Goal: Information Seeking & Learning: Compare options

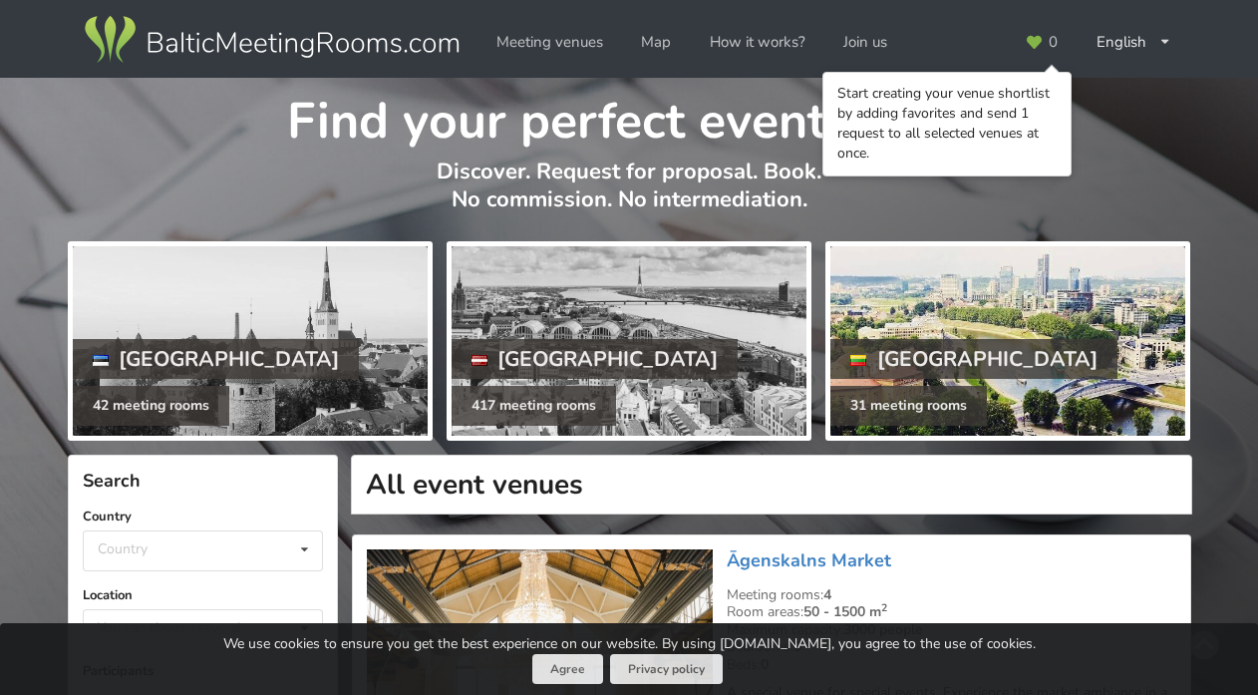
click at [916, 310] on div at bounding box center [1007, 340] width 355 height 189
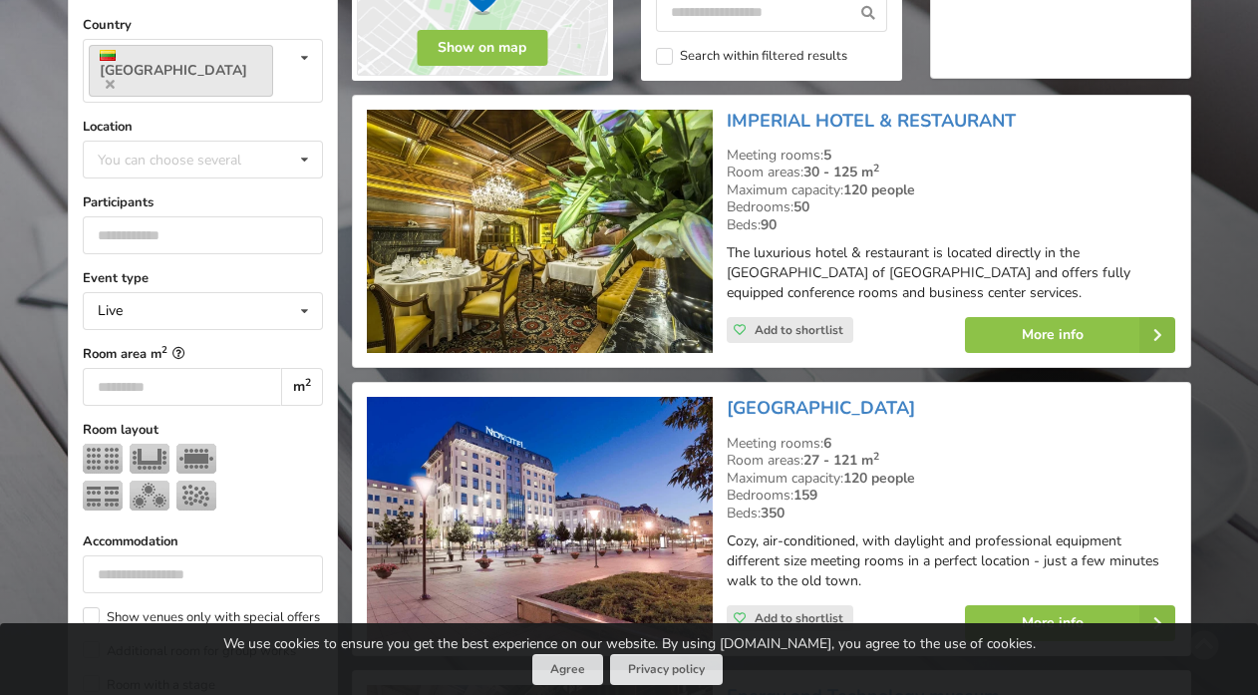
scroll to position [501, 0]
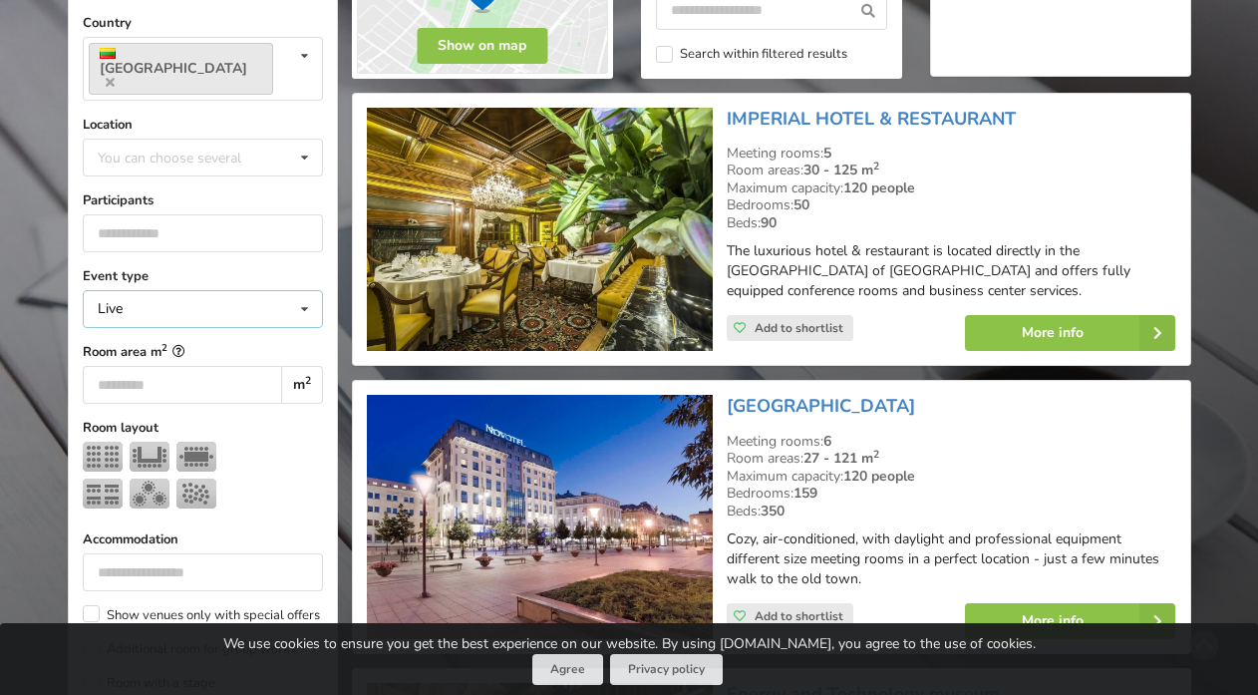
click at [305, 294] on icon at bounding box center [304, 309] width 29 height 37
click at [294, 327] on div "Live" at bounding box center [203, 345] width 238 height 37
click at [311, 214] on input "number" at bounding box center [203, 233] width 240 height 38
click at [294, 140] on icon at bounding box center [304, 158] width 29 height 37
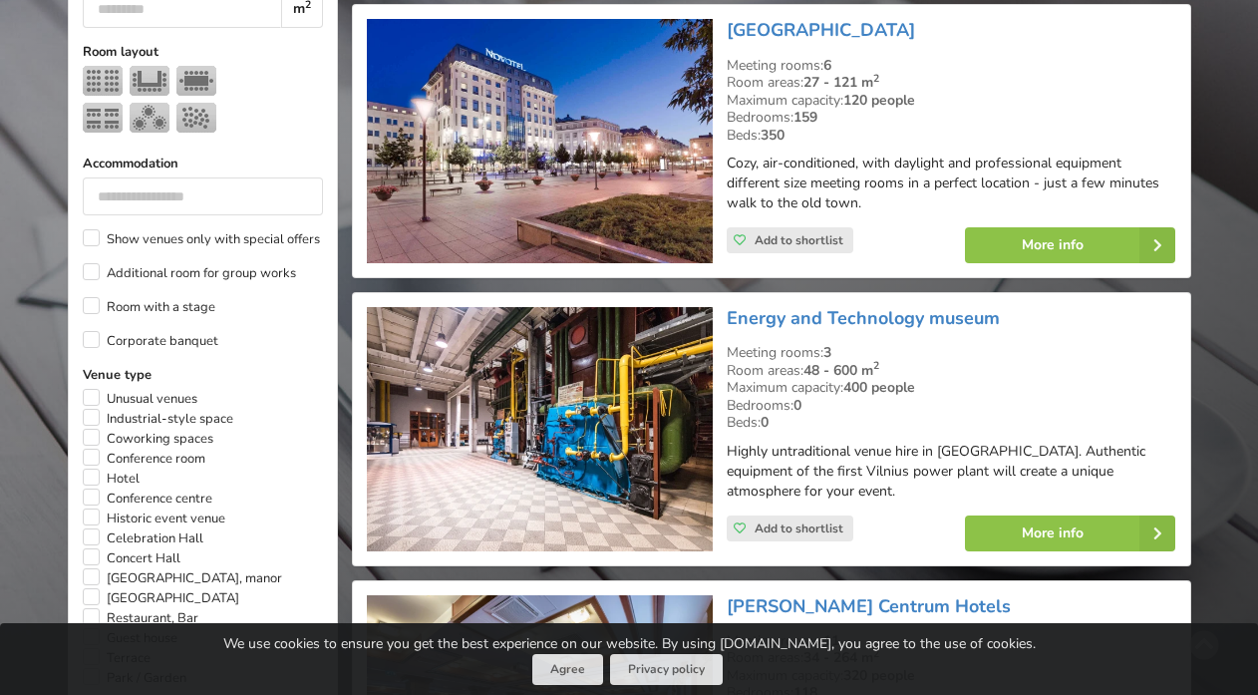
scroll to position [895, 0]
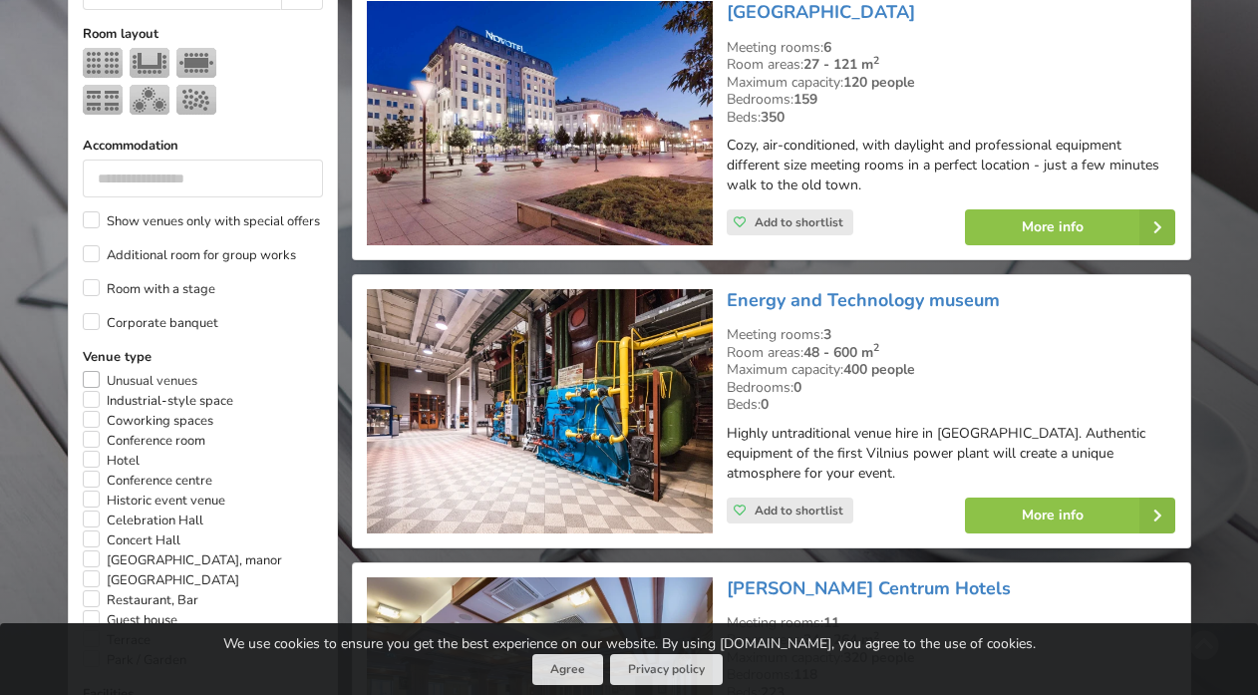
click at [95, 371] on label "Unusual venues" at bounding box center [140, 381] width 115 height 20
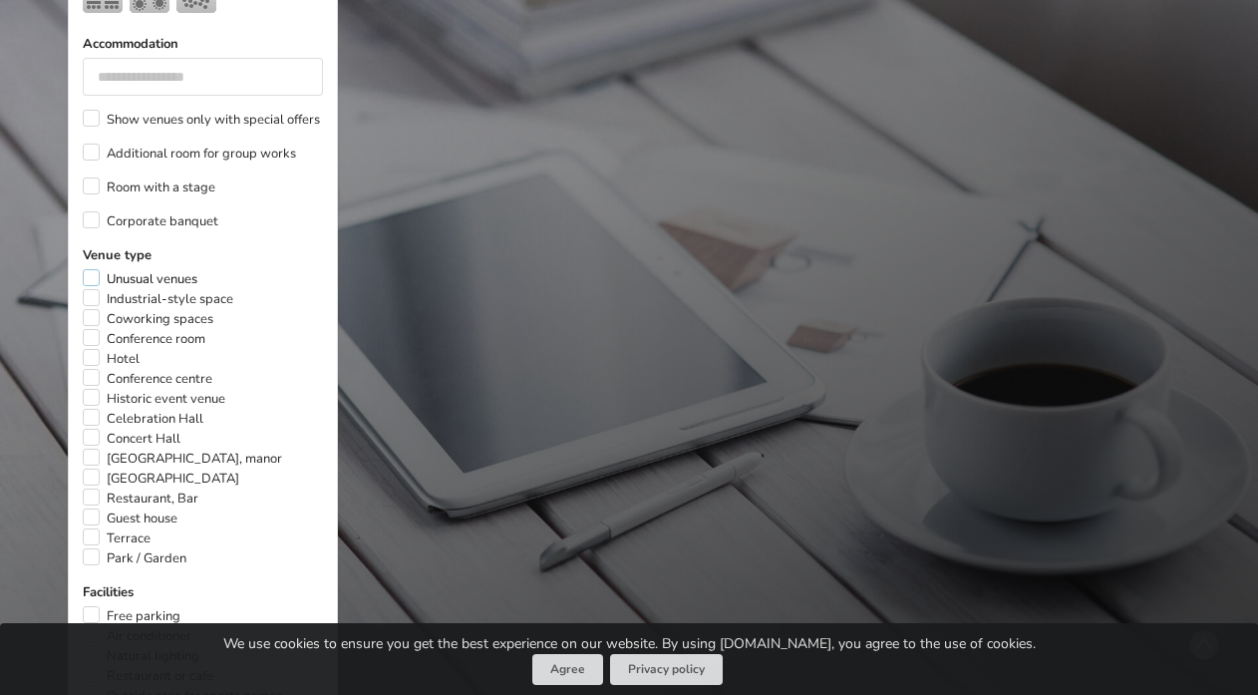
scroll to position [1001, 0]
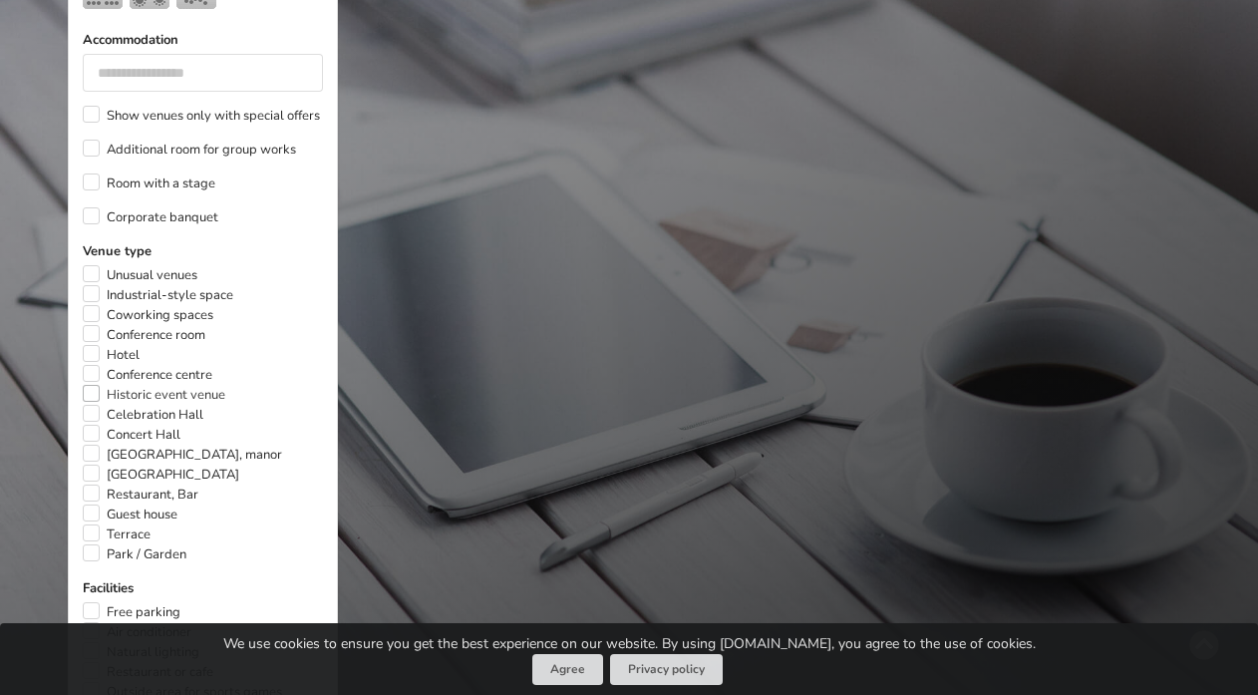
click at [92, 385] on label "Historic event venue" at bounding box center [154, 395] width 143 height 20
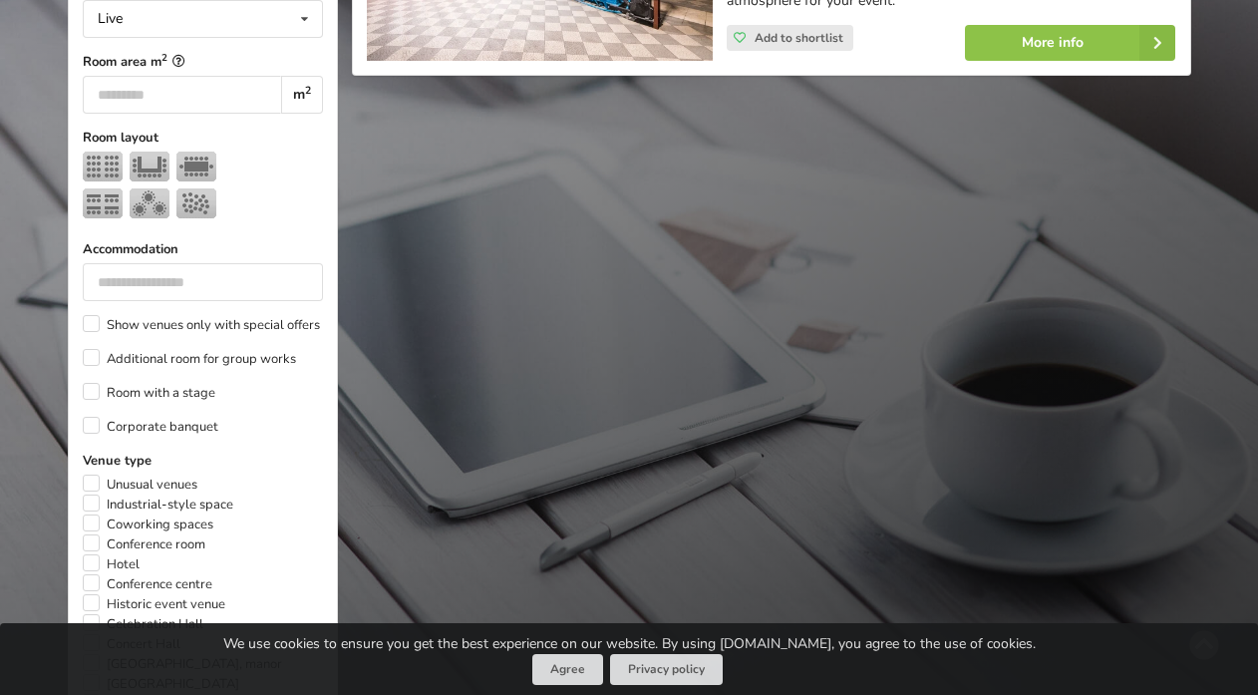
scroll to position [793, 0]
click at [91, 493] on label "Industrial-style space" at bounding box center [158, 503] width 151 height 20
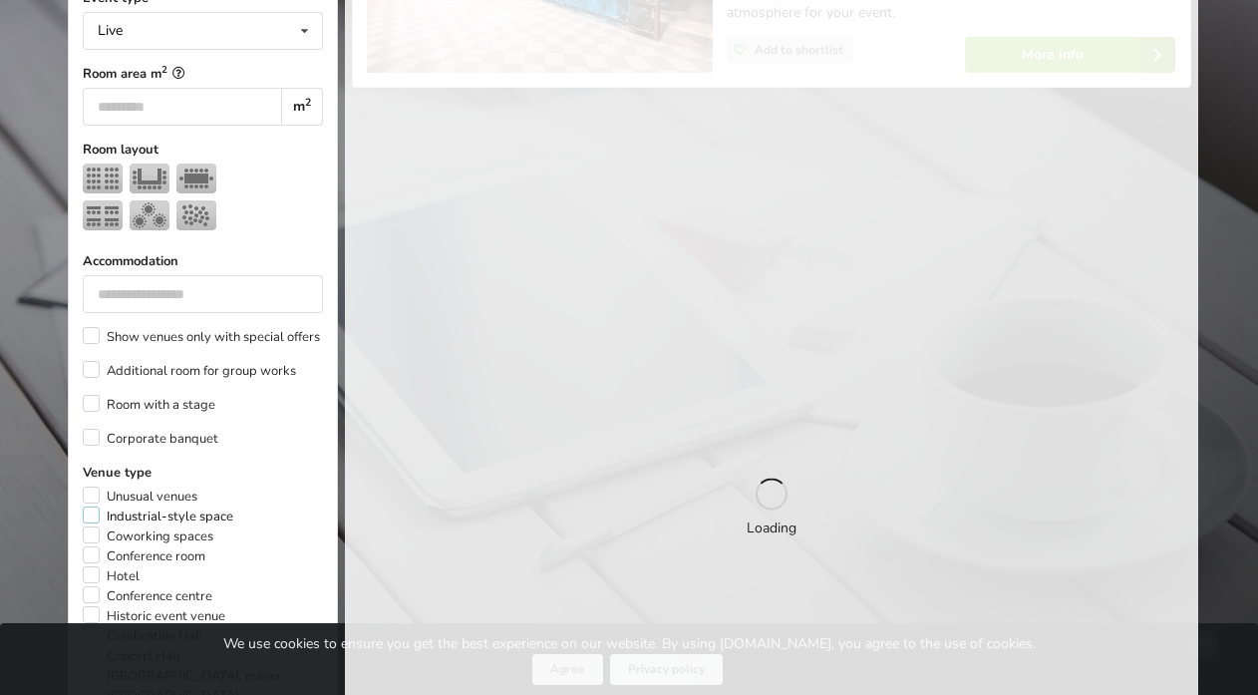
scroll to position [446, 0]
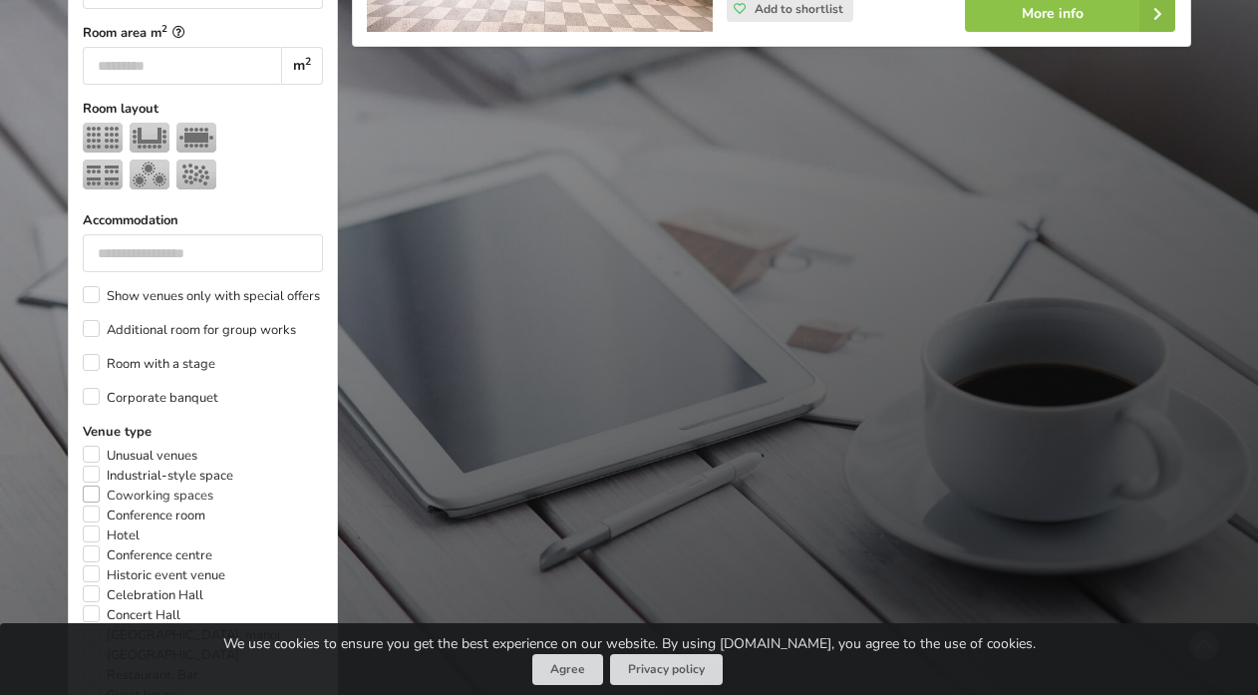
click at [89, 486] on label "Coworking spaces" at bounding box center [148, 496] width 131 height 20
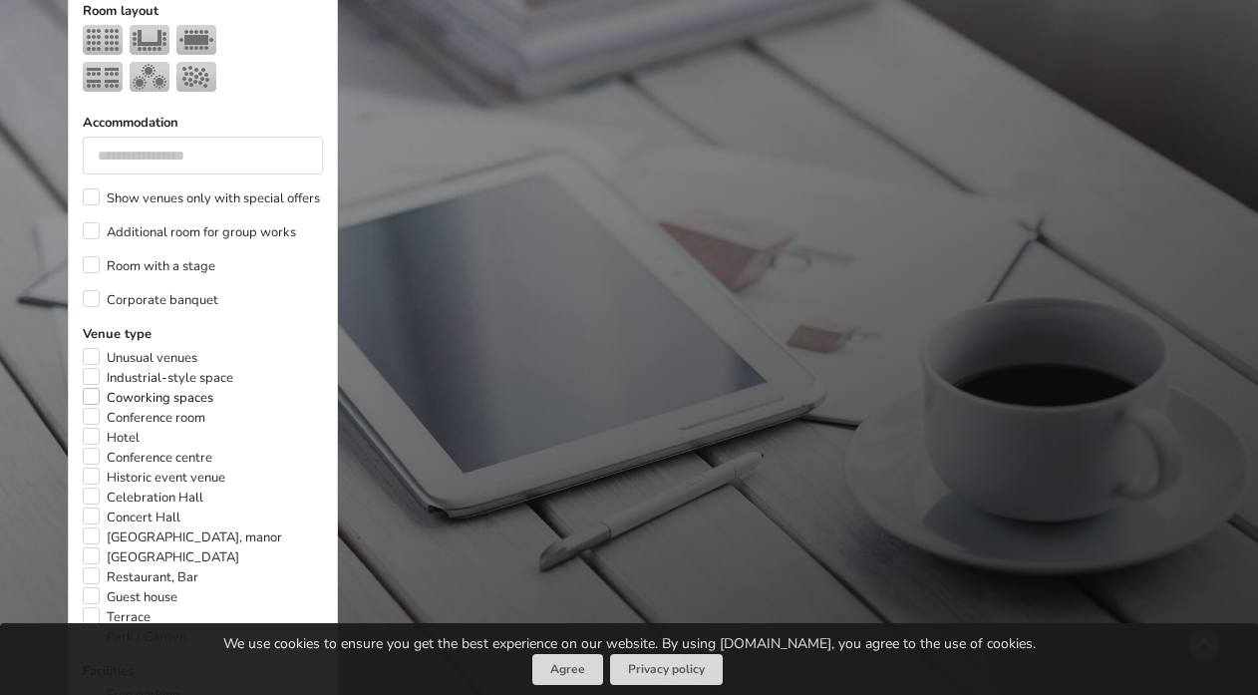
scroll to position [1021, 0]
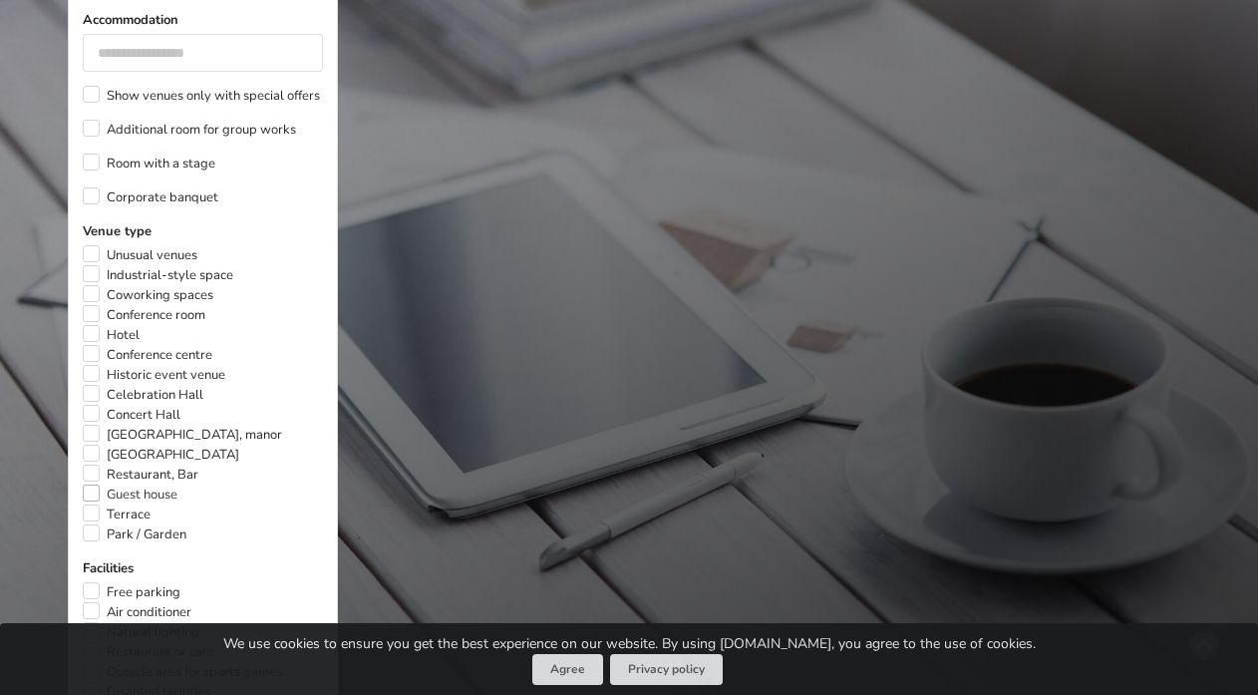
click at [92, 485] on label "Guest house" at bounding box center [130, 495] width 95 height 20
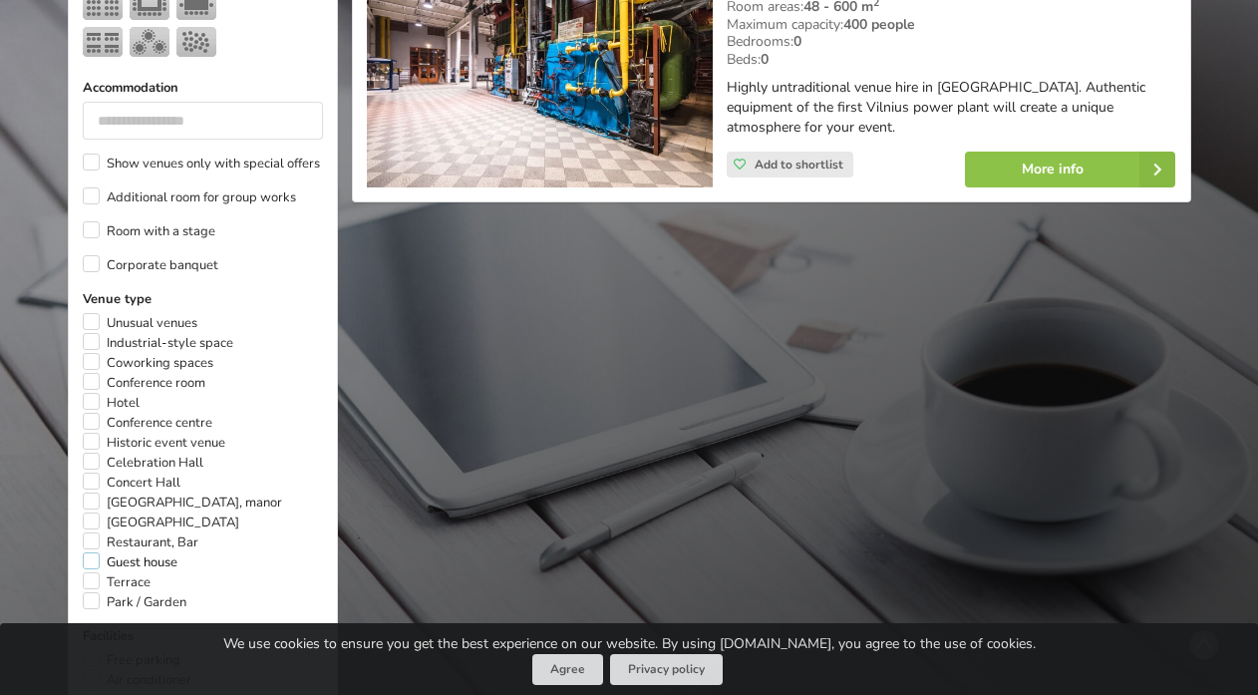
scroll to position [956, 0]
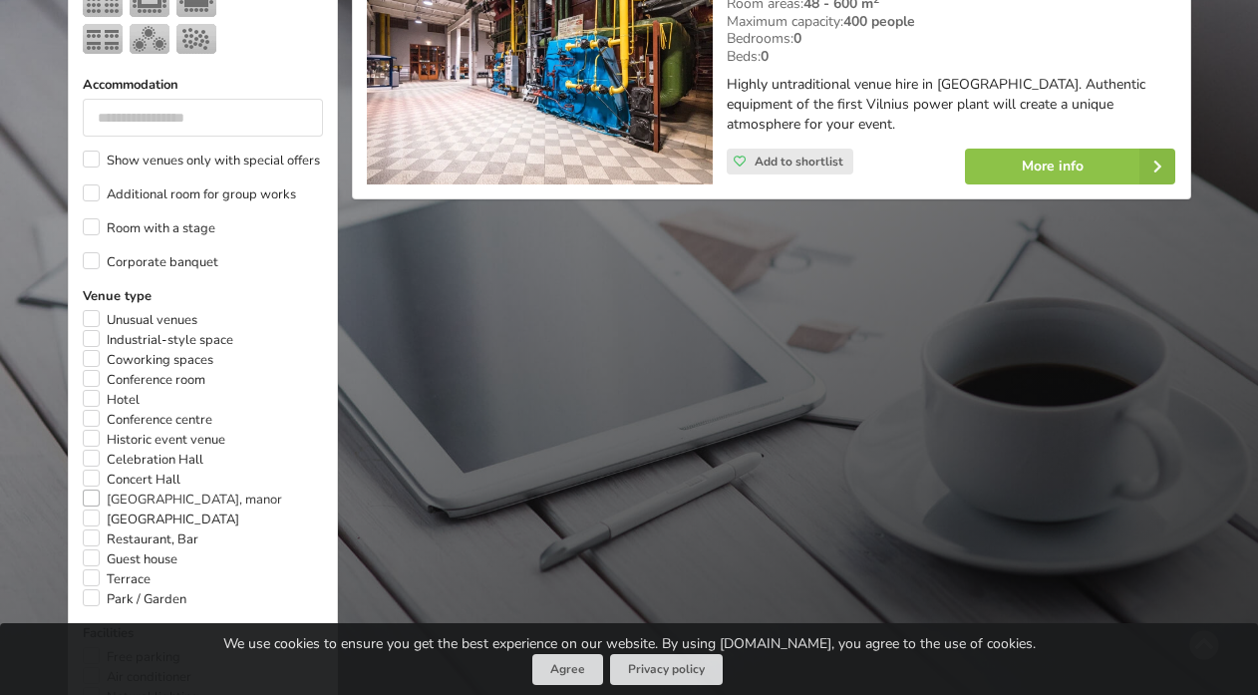
click at [94, 509] on label "[GEOGRAPHIC_DATA]" at bounding box center [161, 519] width 157 height 20
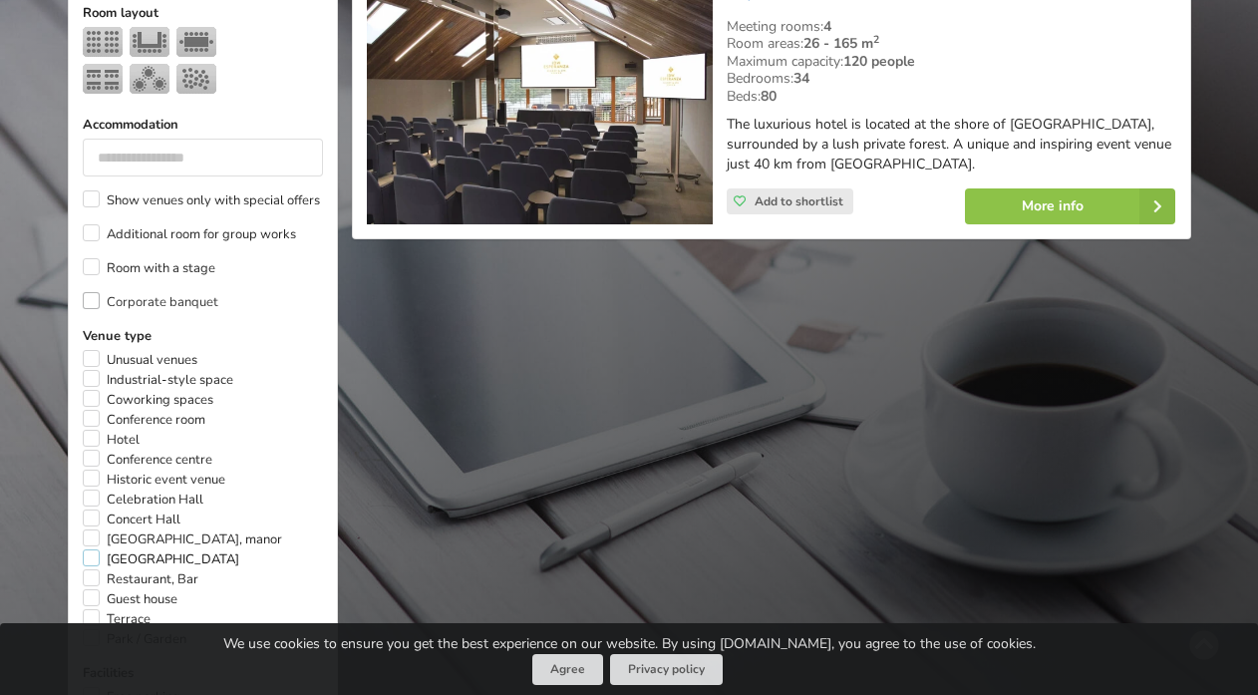
scroll to position [917, 0]
click at [93, 528] on label "[GEOGRAPHIC_DATA], manor" at bounding box center [182, 538] width 199 height 20
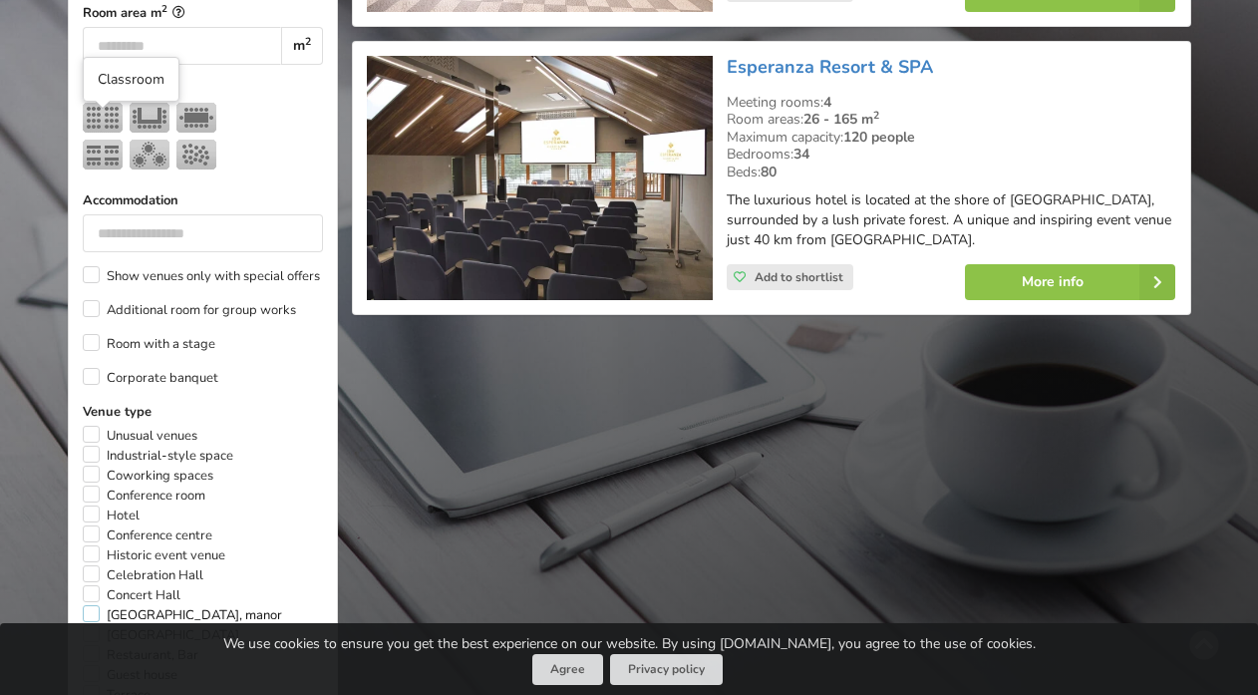
scroll to position [845, 0]
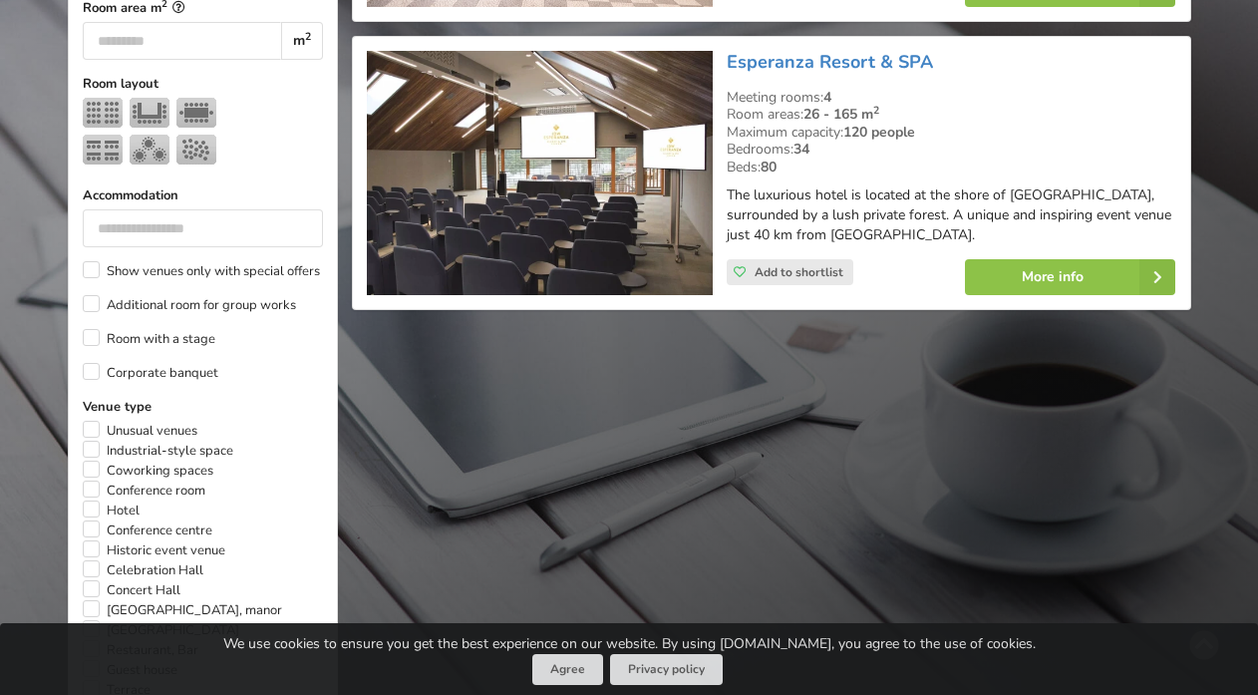
drag, startPoint x: 93, startPoint y: 509, endPoint x: 216, endPoint y: 492, distance: 124.8
click at [216, 492] on div "Venue type Unusual venues Industrial-style space Coworking spaces Conference ro…" at bounding box center [203, 558] width 240 height 323
click at [93, 560] on label "Celebration Hall" at bounding box center [143, 570] width 121 height 20
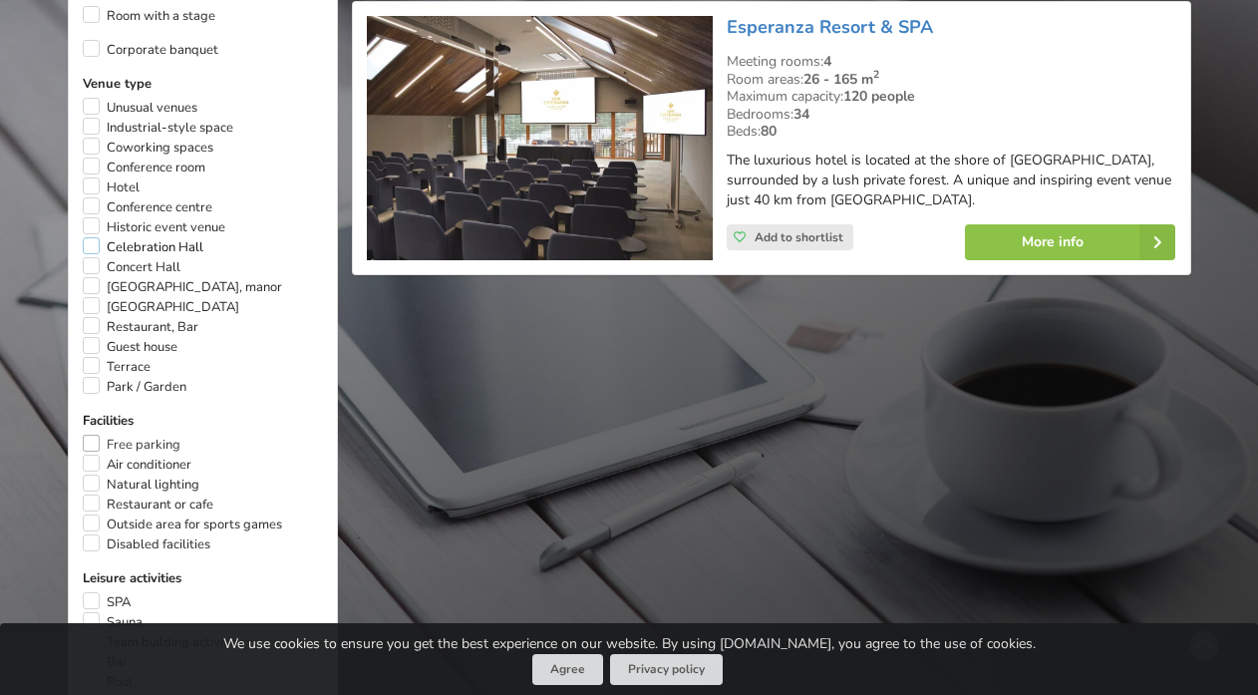
scroll to position [1176, 0]
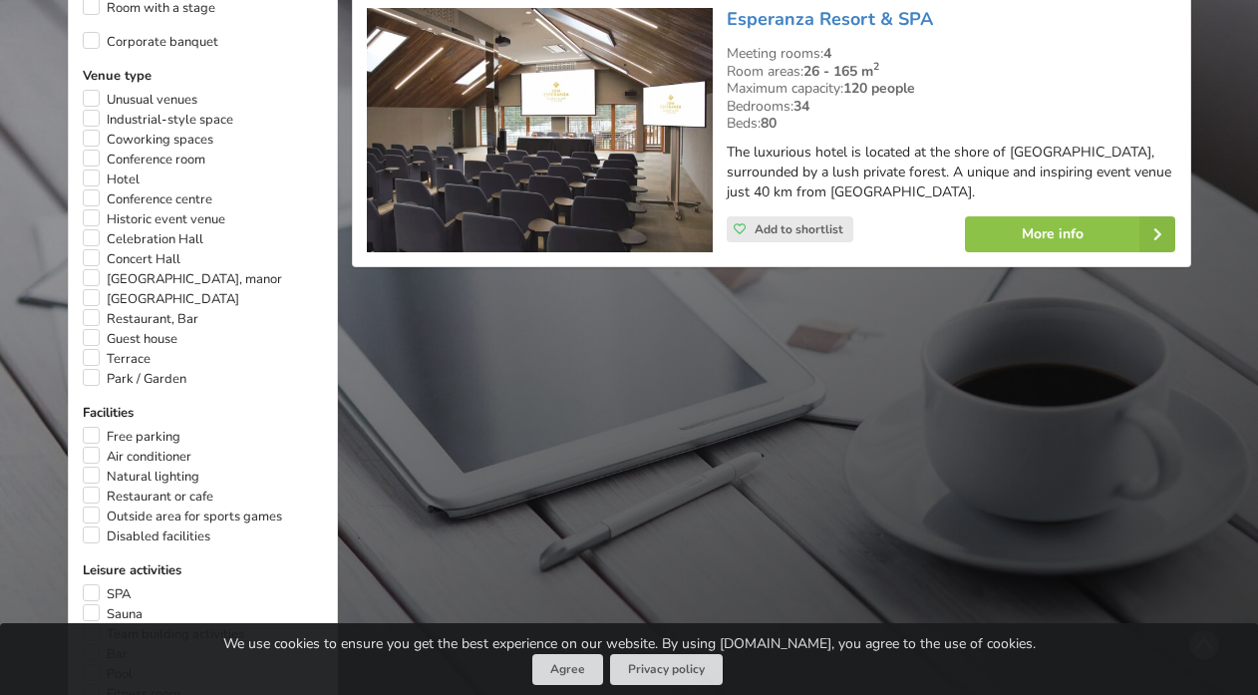
click at [92, 249] on label "Concert Hall" at bounding box center [132, 259] width 98 height 20
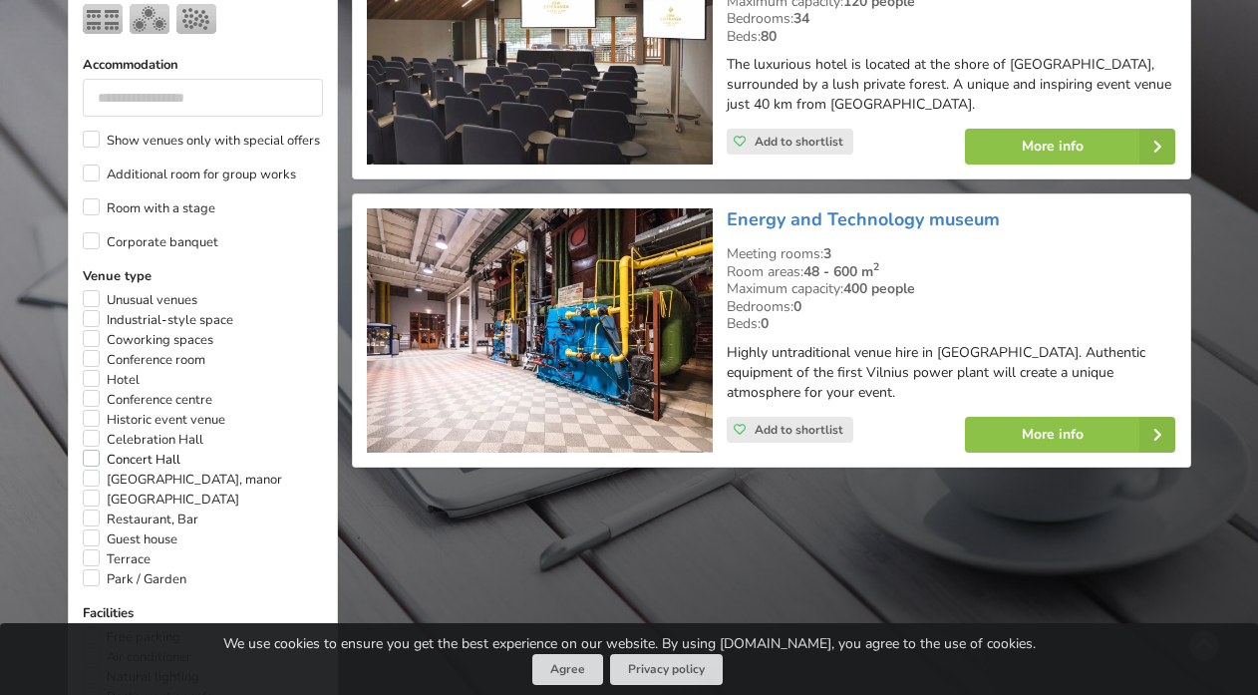
scroll to position [1128, 0]
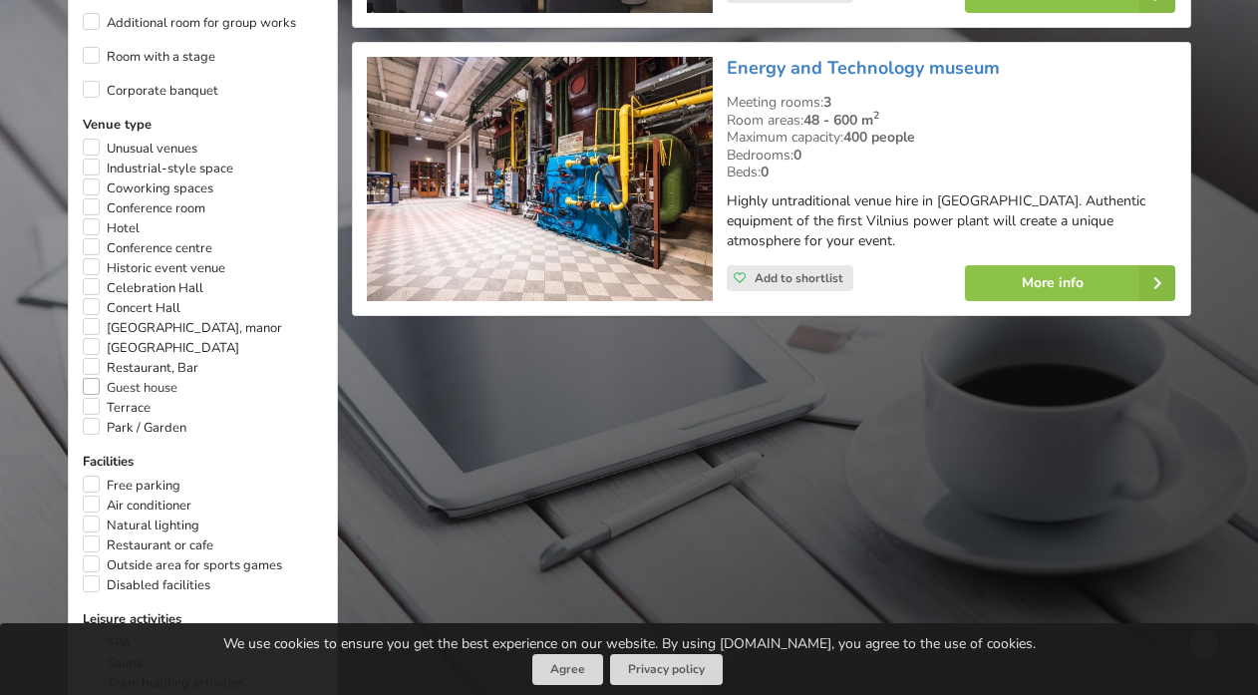
click at [95, 398] on label "Terrace" at bounding box center [117, 408] width 68 height 20
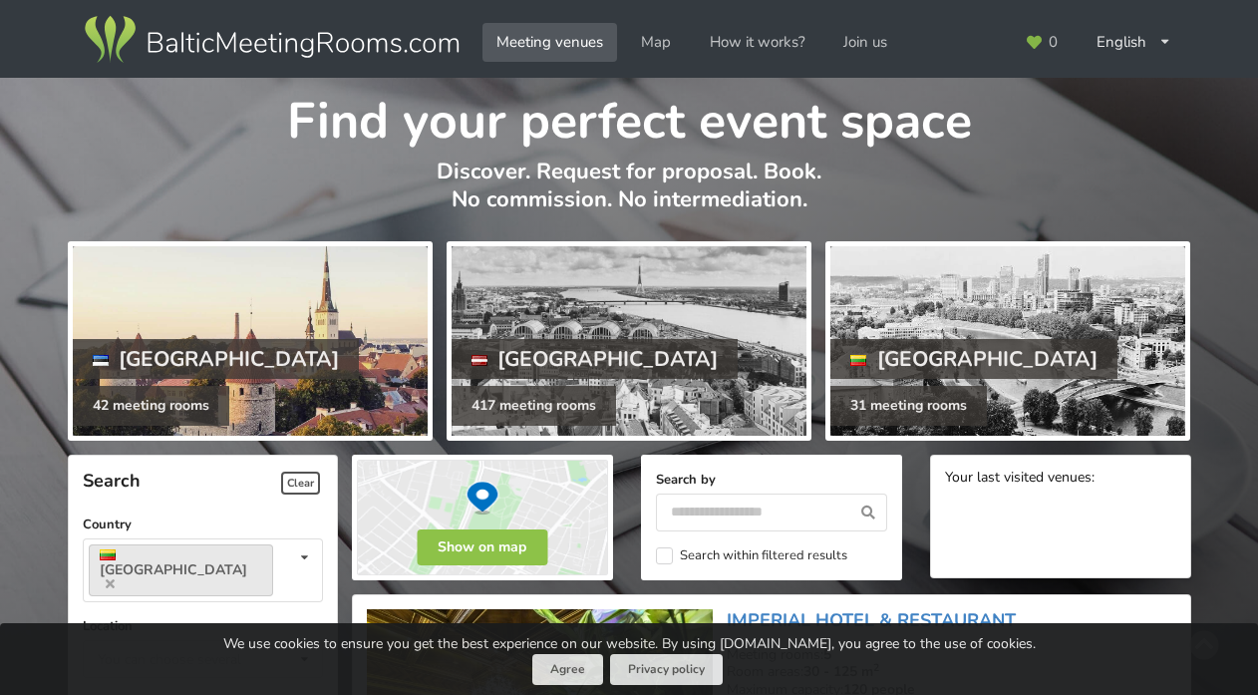
click at [882, 314] on div at bounding box center [1007, 340] width 355 height 189
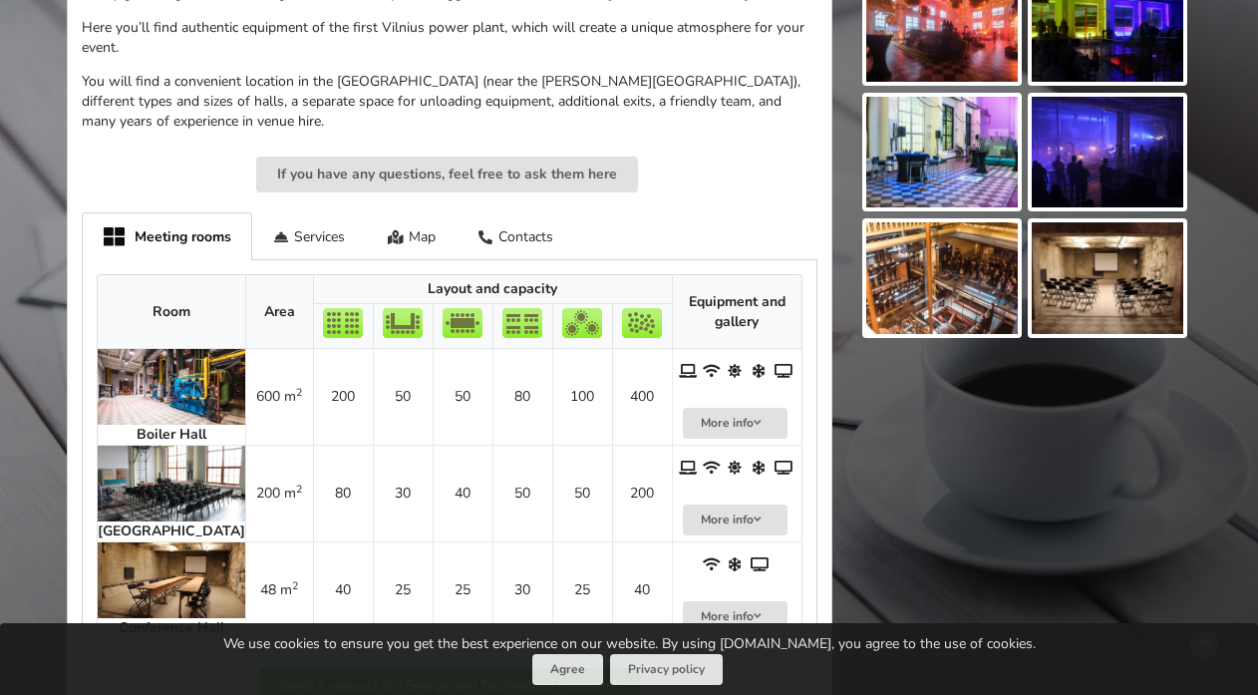
scroll to position [843, 0]
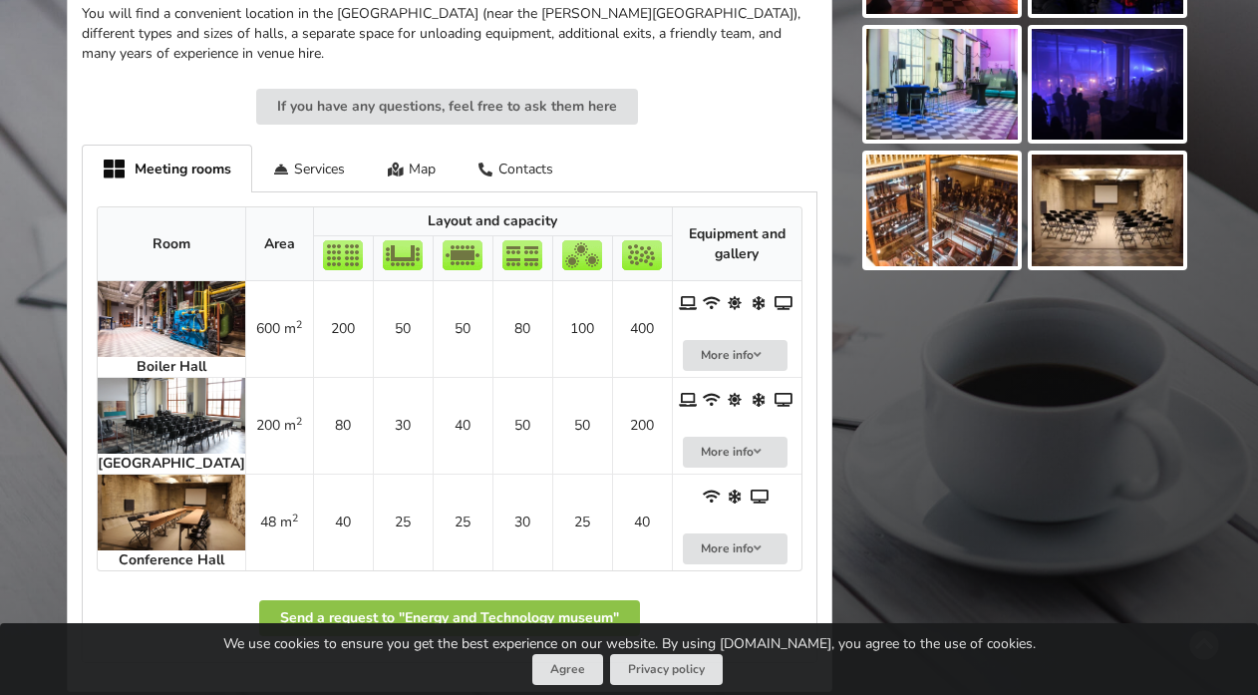
click at [156, 319] on img at bounding box center [172, 319] width 148 height 76
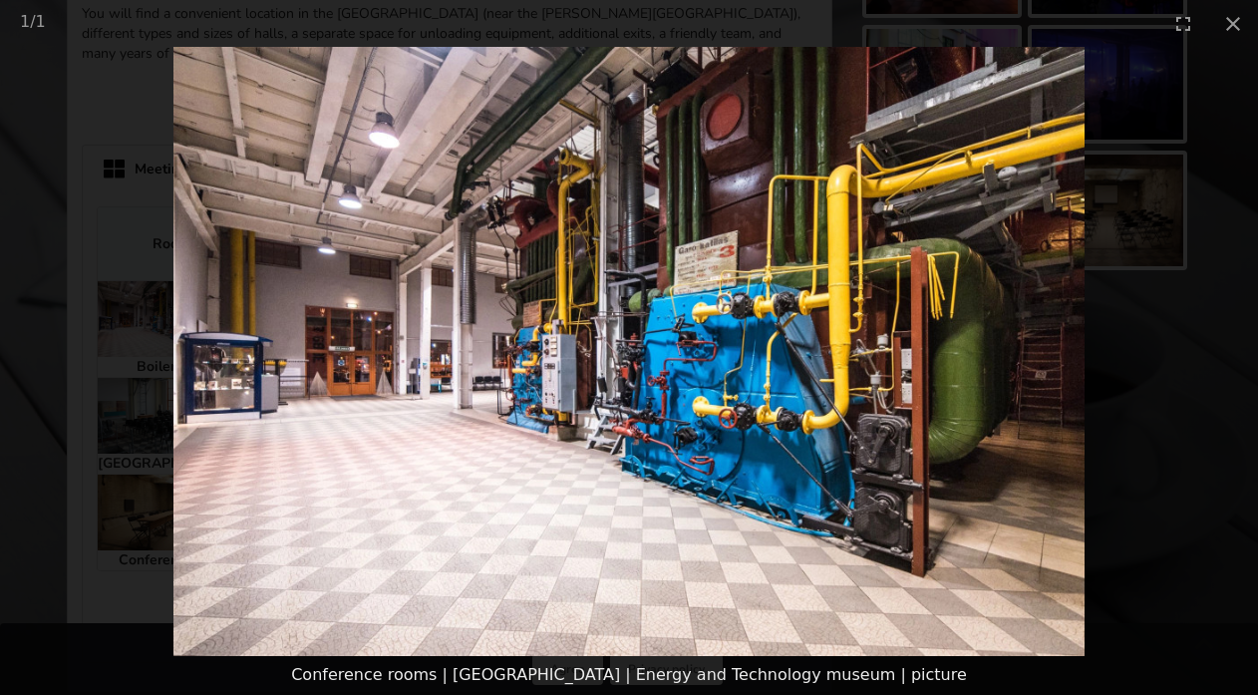
click at [150, 383] on picture at bounding box center [629, 351] width 1258 height 609
click at [431, 307] on img at bounding box center [629, 351] width 912 height 609
click at [1234, 15] on button "Close gallery" at bounding box center [1233, 23] width 50 height 47
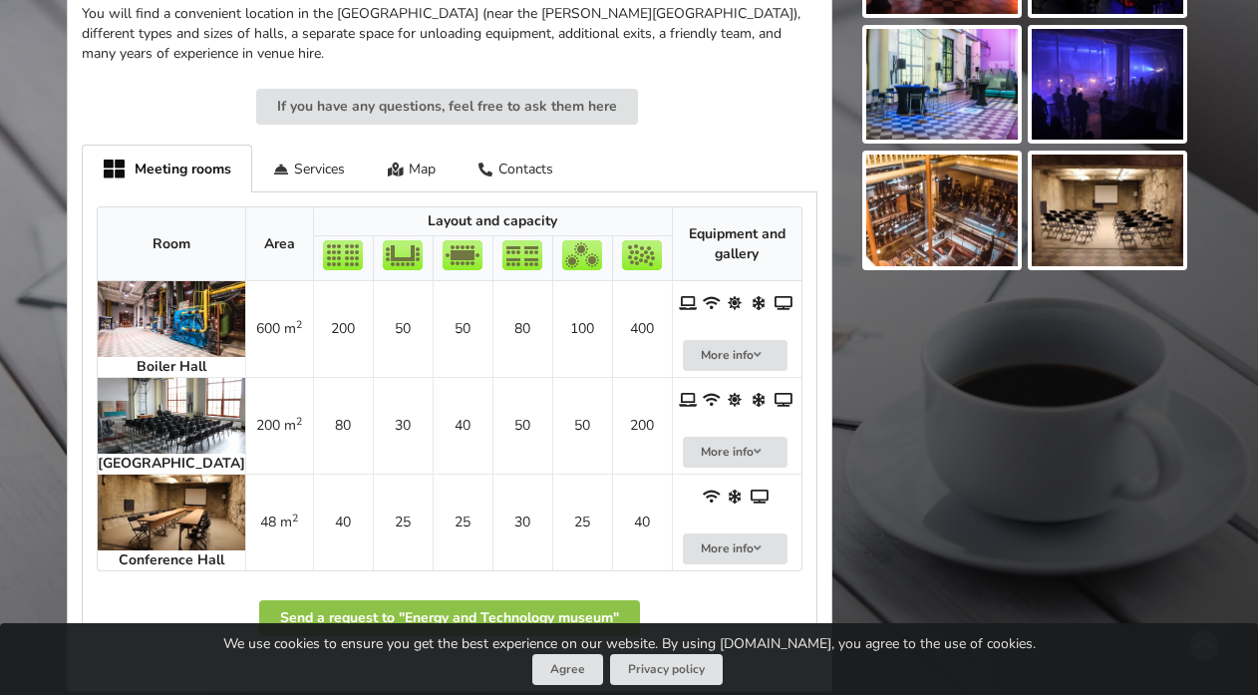
click at [145, 406] on img at bounding box center [172, 416] width 148 height 76
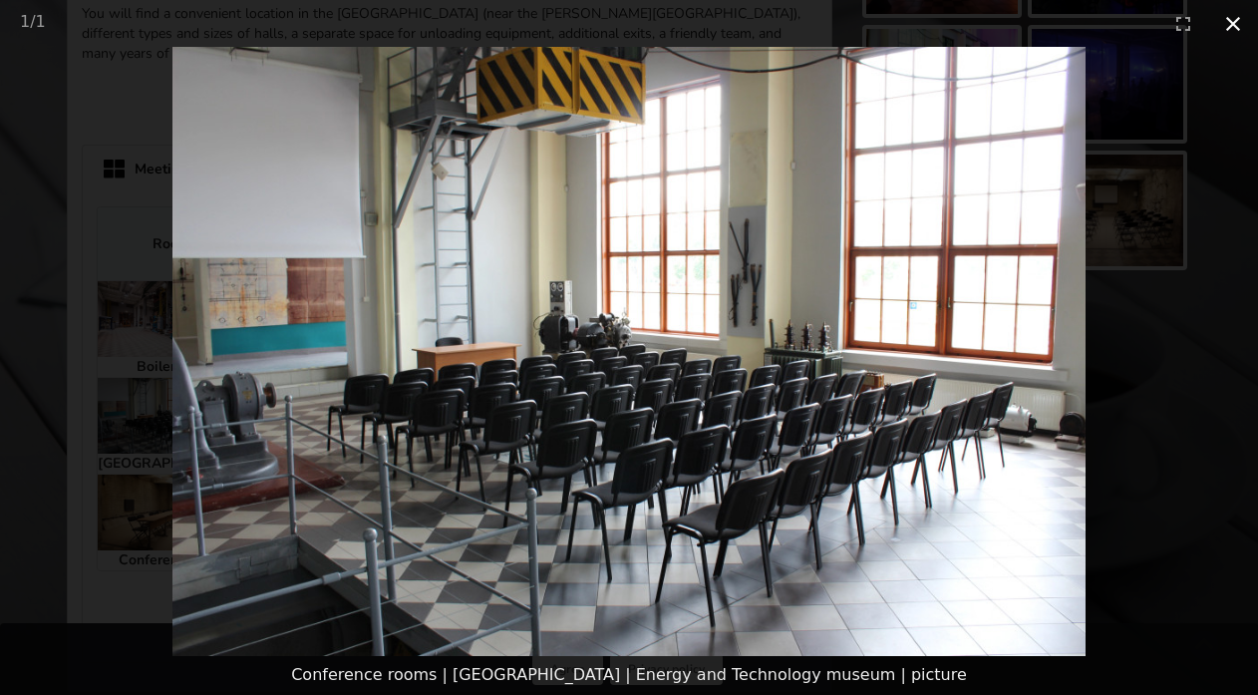
click at [1231, 21] on button "Close gallery" at bounding box center [1233, 23] width 50 height 47
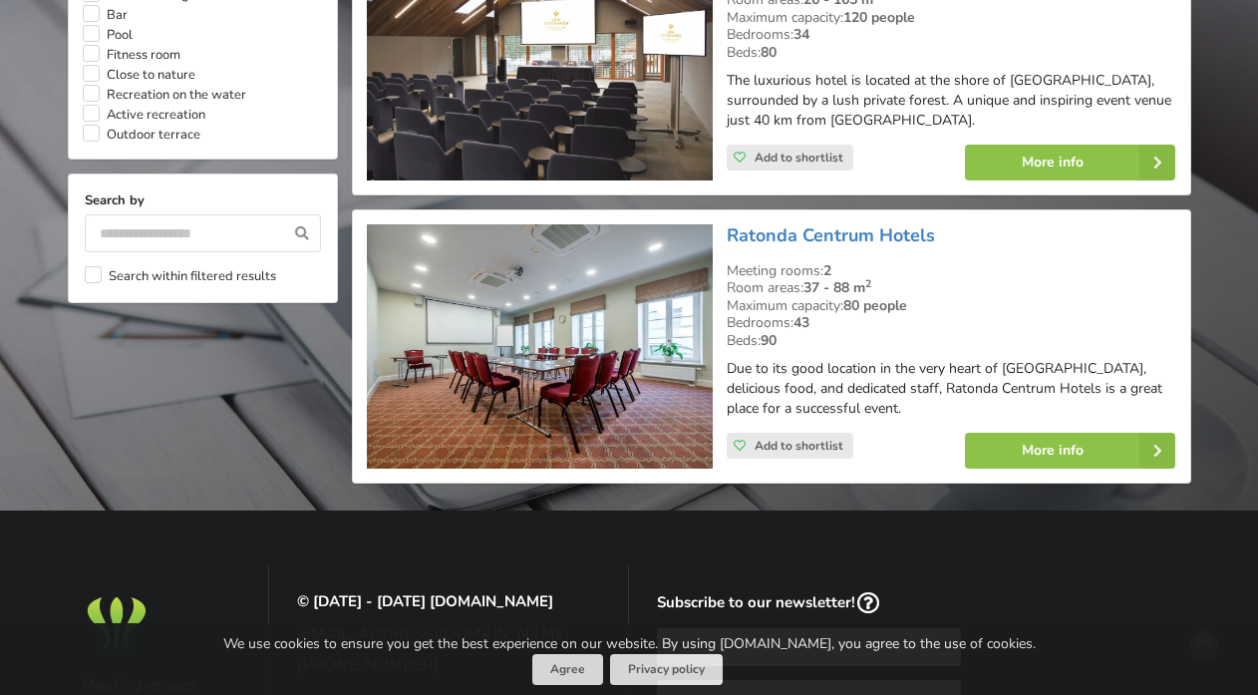
scroll to position [1822, 0]
